Goal: Check status: Check status

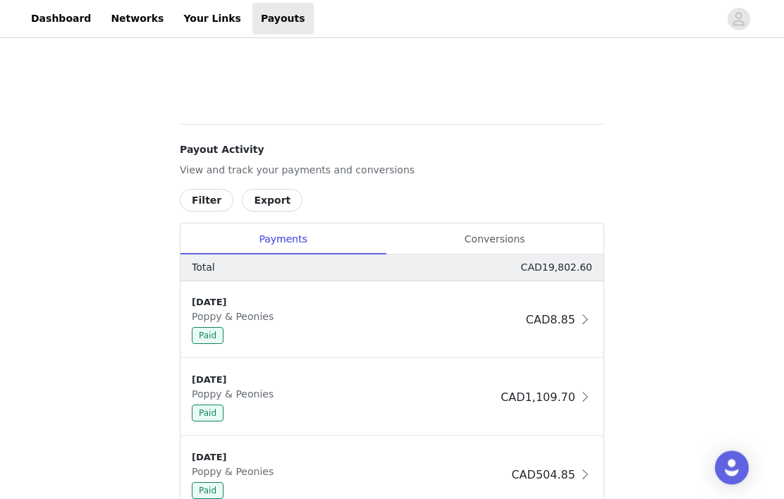
click at [501, 243] on div "Conversions" at bounding box center [495, 240] width 218 height 32
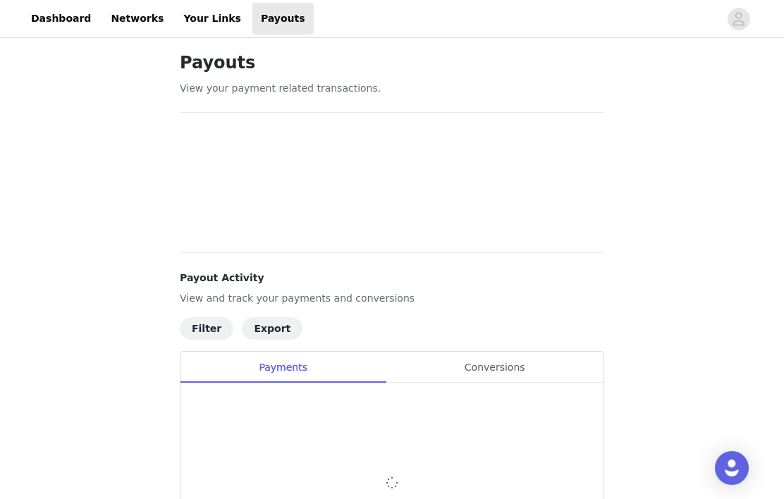
scroll to position [149, 0]
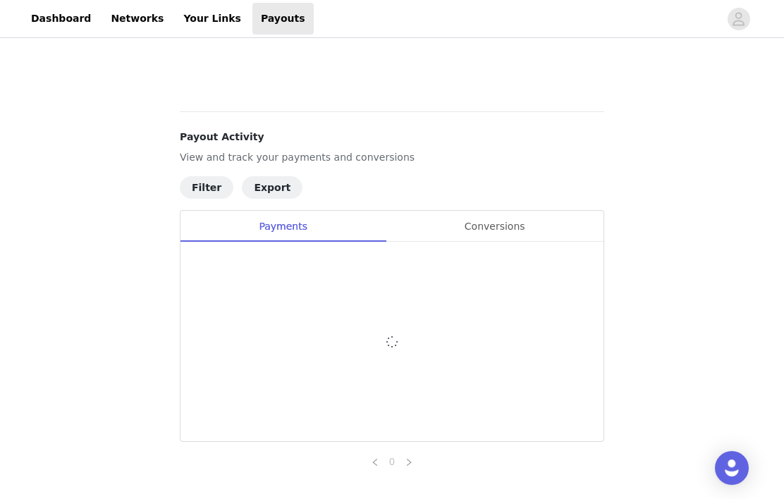
click at [507, 226] on div "Conversions" at bounding box center [495, 227] width 218 height 32
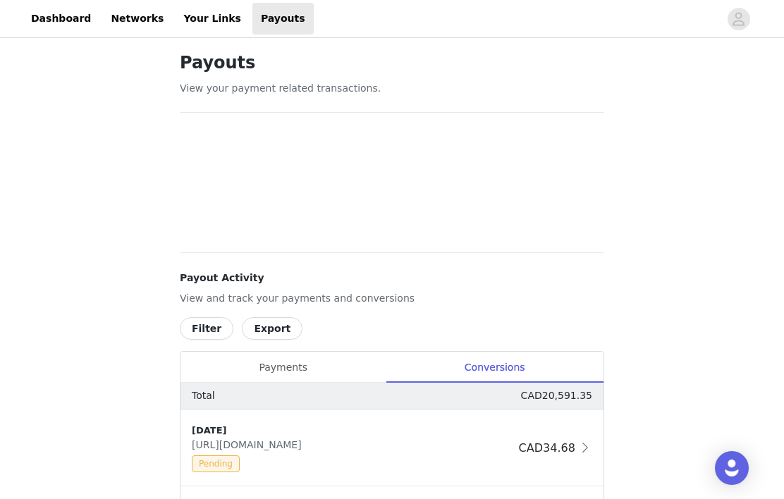
scroll to position [0, 0]
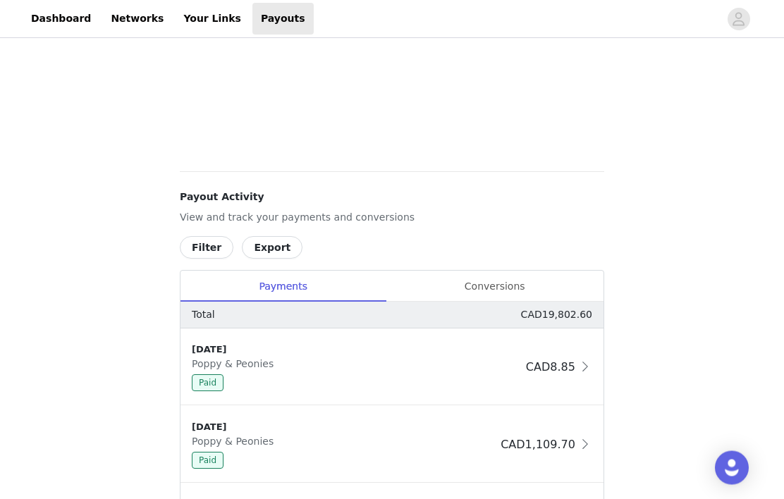
click at [508, 286] on div "Conversions" at bounding box center [495, 287] width 218 height 32
